Goal: Information Seeking & Learning: Learn about a topic

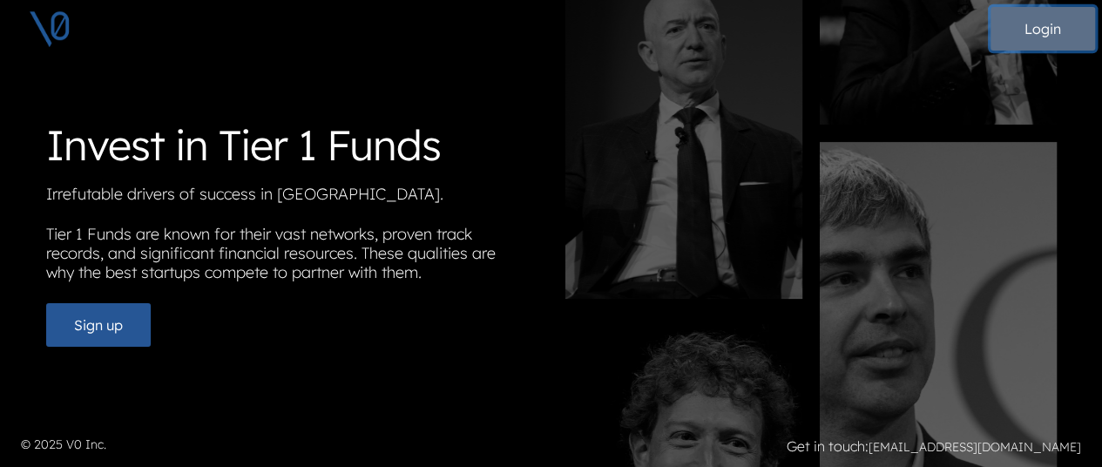
click at [1043, 32] on button "Login" at bounding box center [1043, 29] width 105 height 44
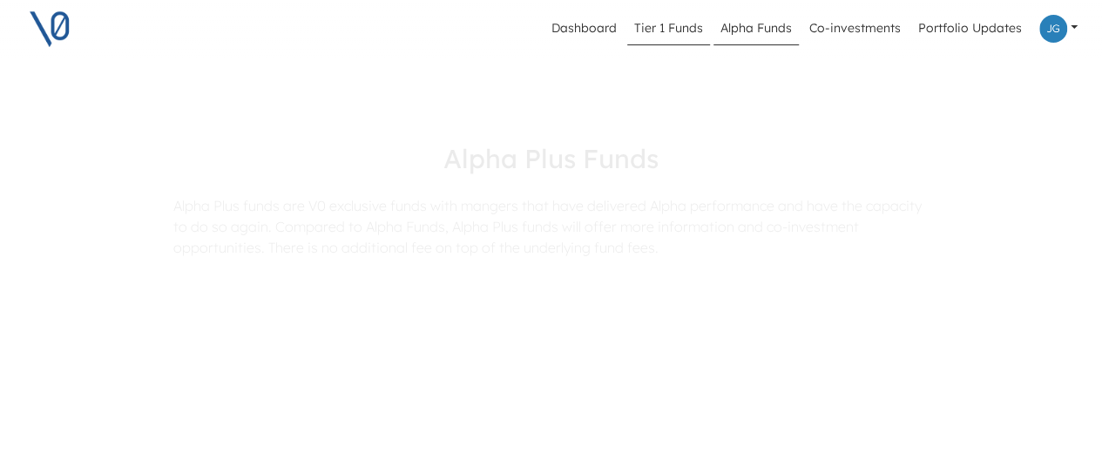
click at [669, 30] on link "Tier 1 Funds" at bounding box center [668, 28] width 83 height 33
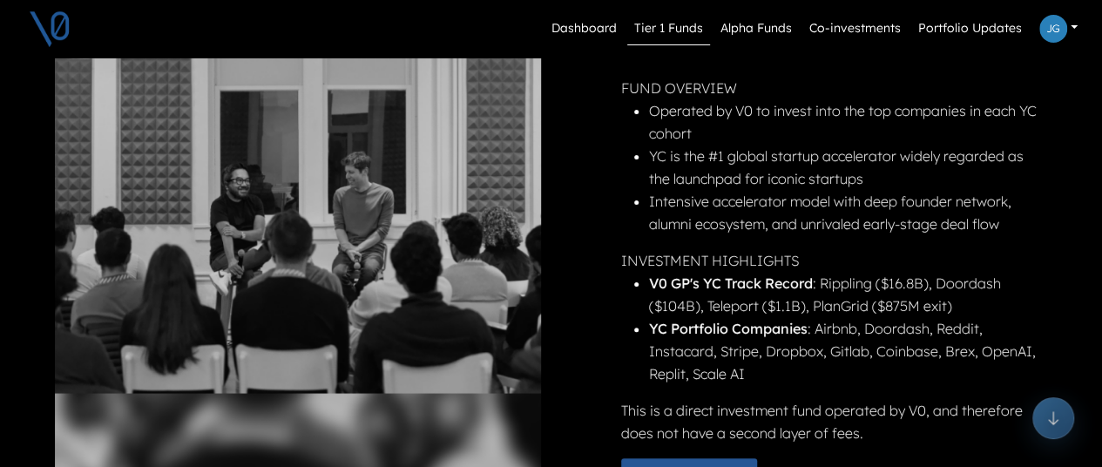
scroll to position [436, 0]
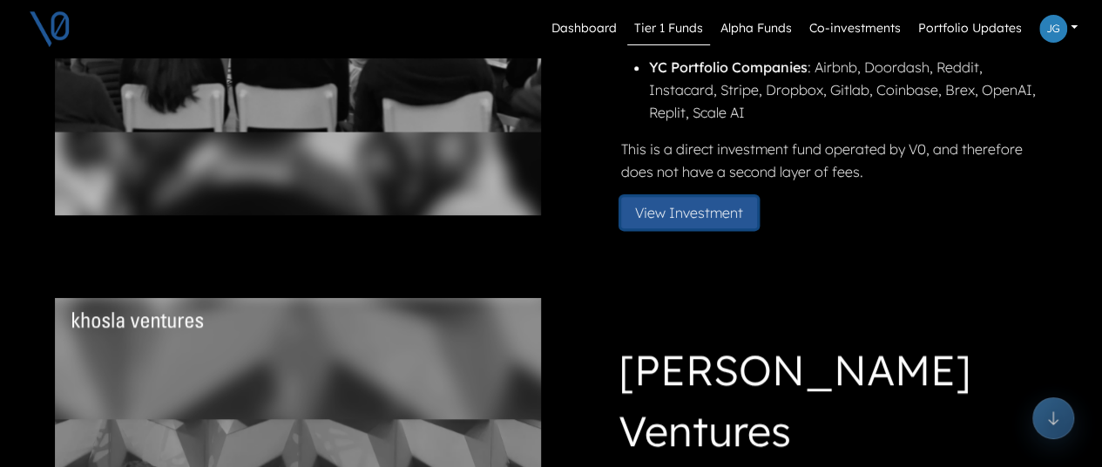
click at [680, 218] on button "View Investment" at bounding box center [689, 212] width 136 height 31
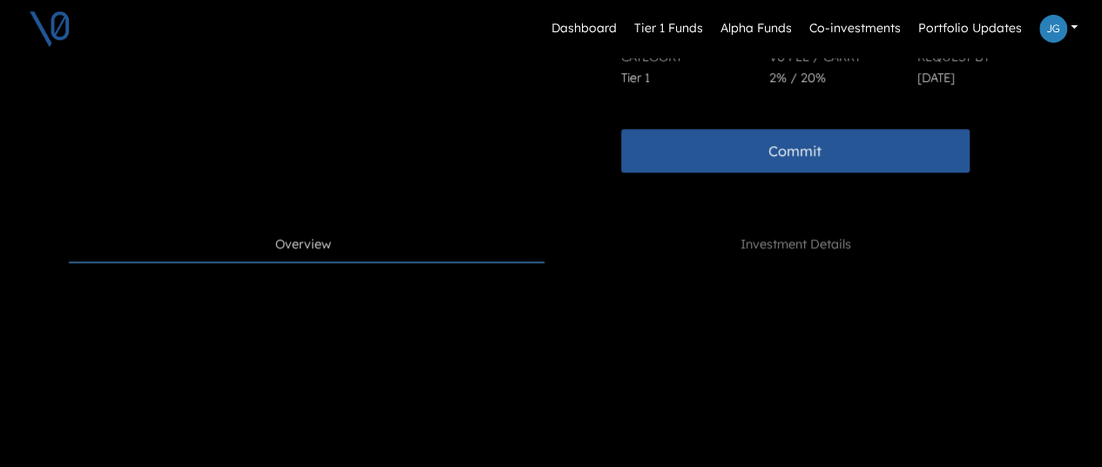
scroll to position [523, 0]
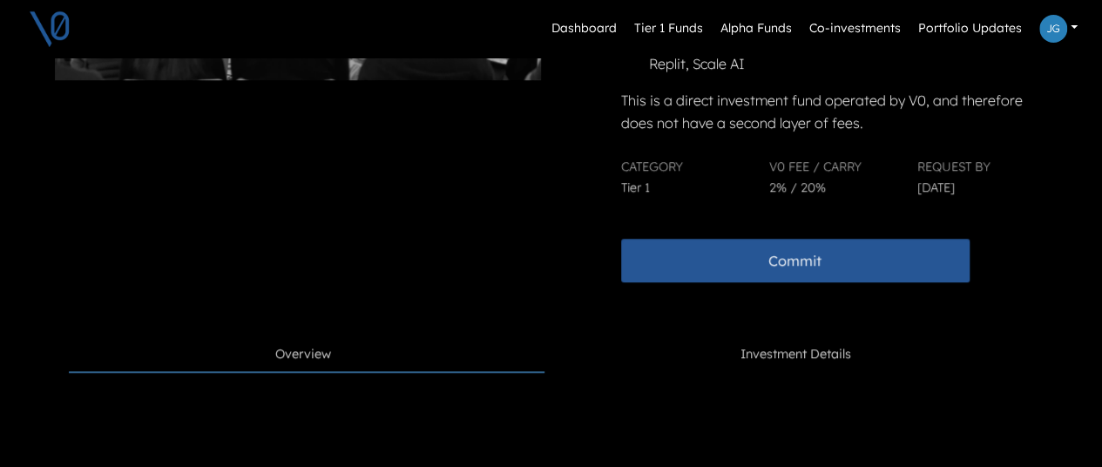
click at [746, 359] on span "Investment Details" at bounding box center [796, 354] width 111 height 19
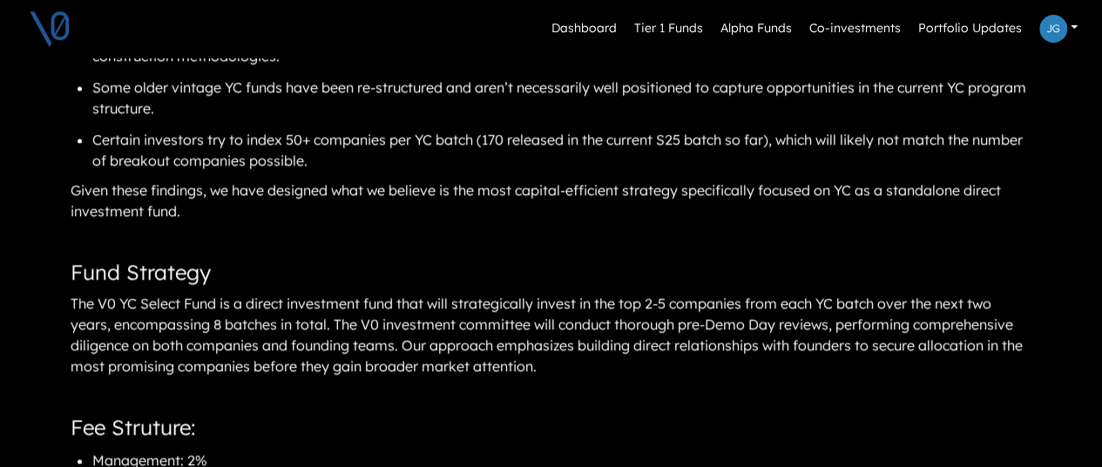
scroll to position [1206, 0]
